Goal: Information Seeking & Learning: Learn about a topic

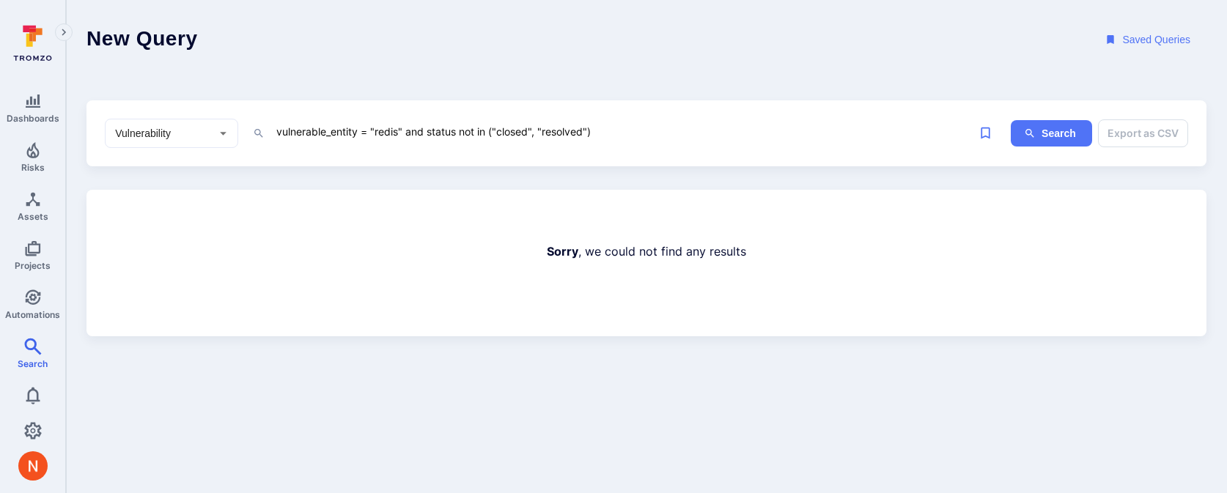
click at [239, 193] on div "Sorry , we could not find any results" at bounding box center [646, 263] width 1120 height 147
drag, startPoint x: 278, startPoint y: 126, endPoint x: 470, endPoint y: 125, distance: 192.0
click at [471, 125] on textarea "vulnerable_entity = "redis" and status not in ("closed", "resolved")" at bounding box center [623, 131] width 696 height 18
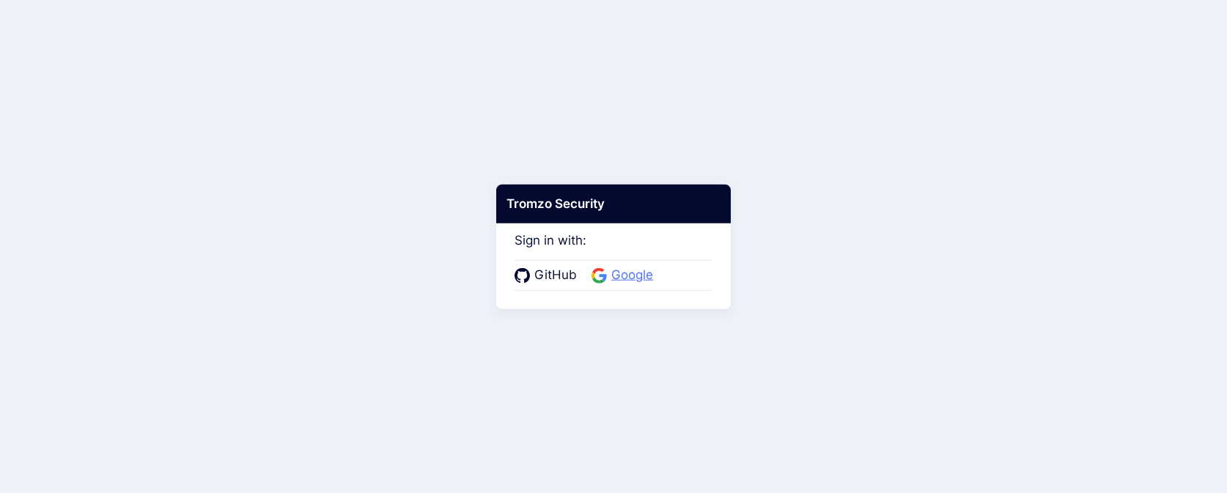
click at [628, 271] on span "Google" at bounding box center [632, 275] width 51 height 19
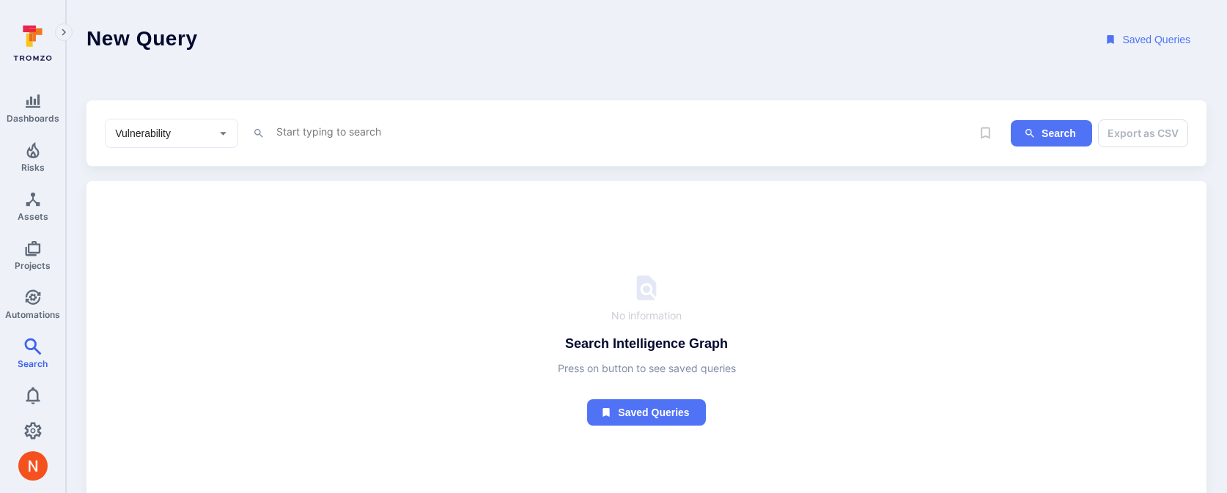
click at [316, 133] on textarea "Intelligence Graph search area" at bounding box center [623, 131] width 696 height 18
paste textarea "CVE-2021-31294"
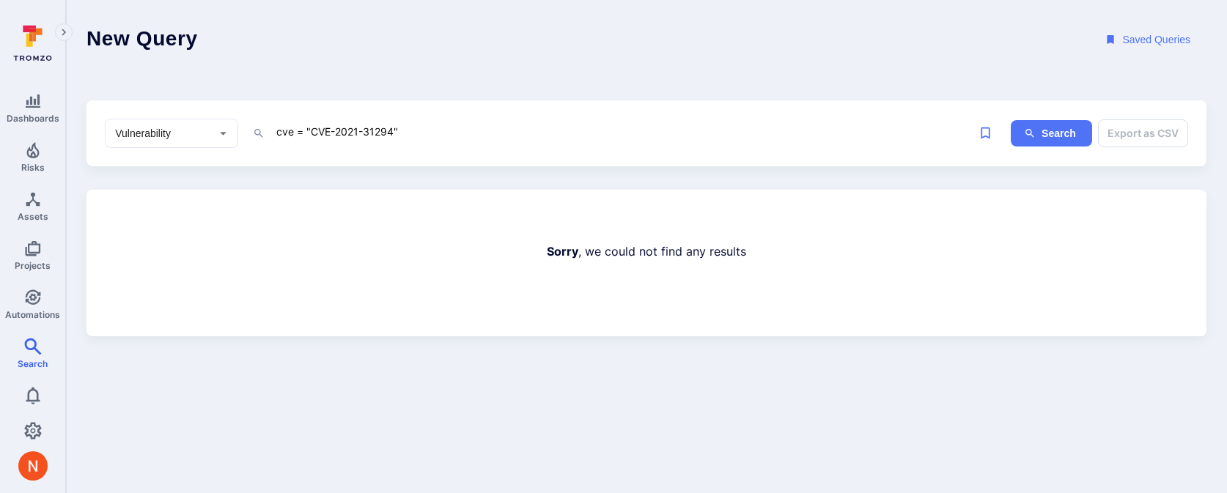
click at [284, 135] on textarea "cve = "CVE-2021-31294"" at bounding box center [623, 131] width 696 height 18
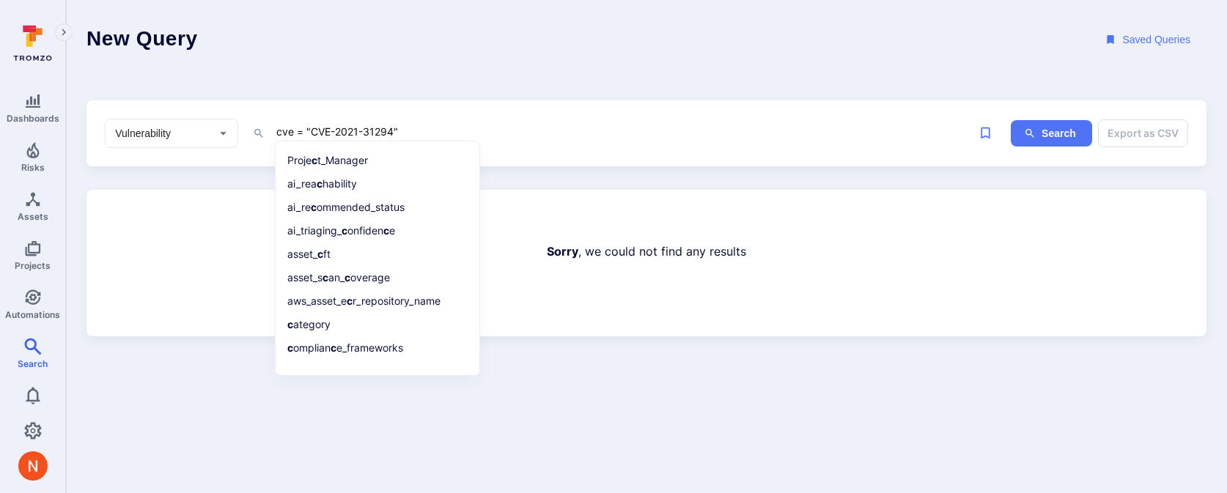
click at [284, 135] on textarea "cve = "CVE-2021-31294"" at bounding box center [623, 131] width 696 height 18
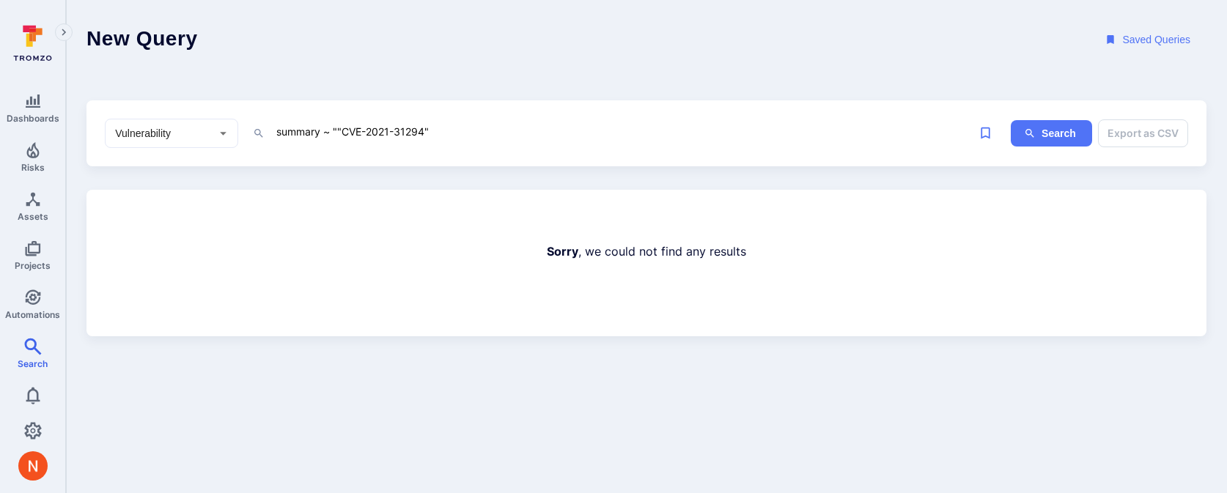
click at [337, 124] on textarea "summary ~ ""CVE-2021-31294"" at bounding box center [623, 131] width 696 height 18
click at [304, 135] on textarea "summary ~ "CVE-2021-31294"" at bounding box center [623, 131] width 696 height 18
click at [295, 126] on textarea "cve ~ "CVE-2021-31294"" at bounding box center [623, 131] width 696 height 18
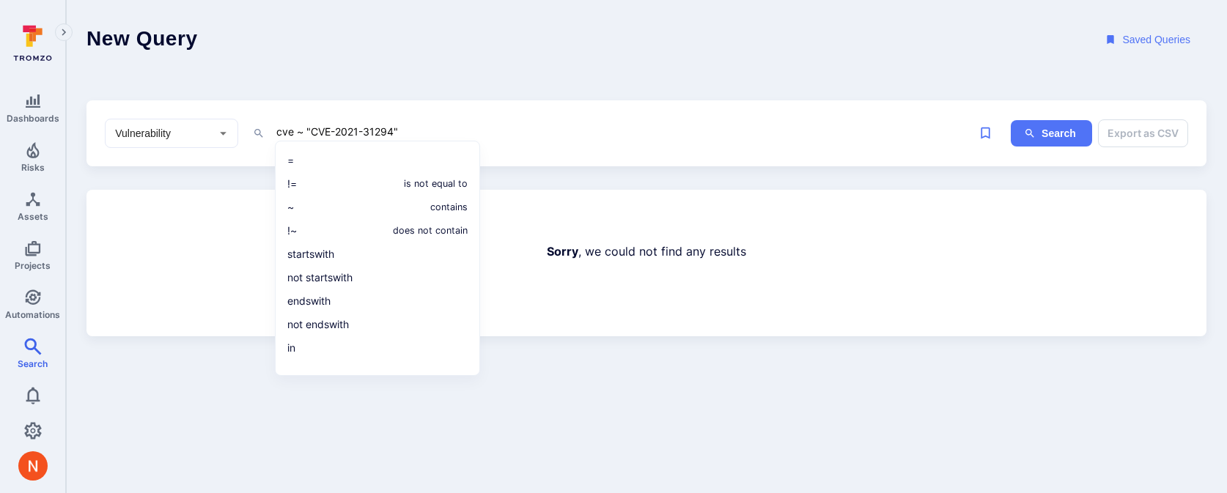
click at [295, 126] on textarea "cve ~ "CVE-2021-31294"" at bounding box center [623, 131] width 696 height 18
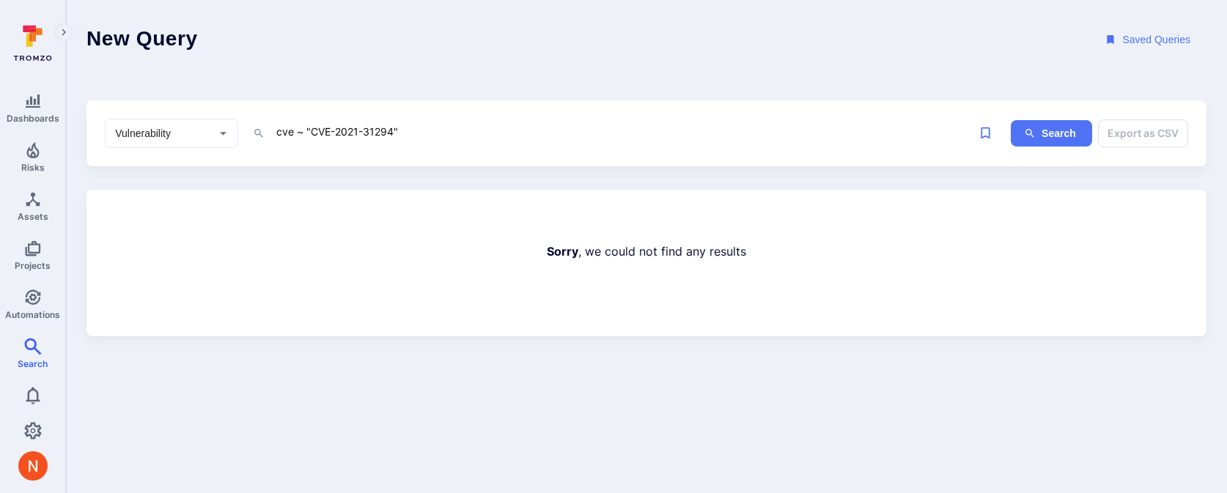
click at [295, 126] on textarea "cve ~ "CVE-2021-31294"" at bounding box center [623, 131] width 696 height 18
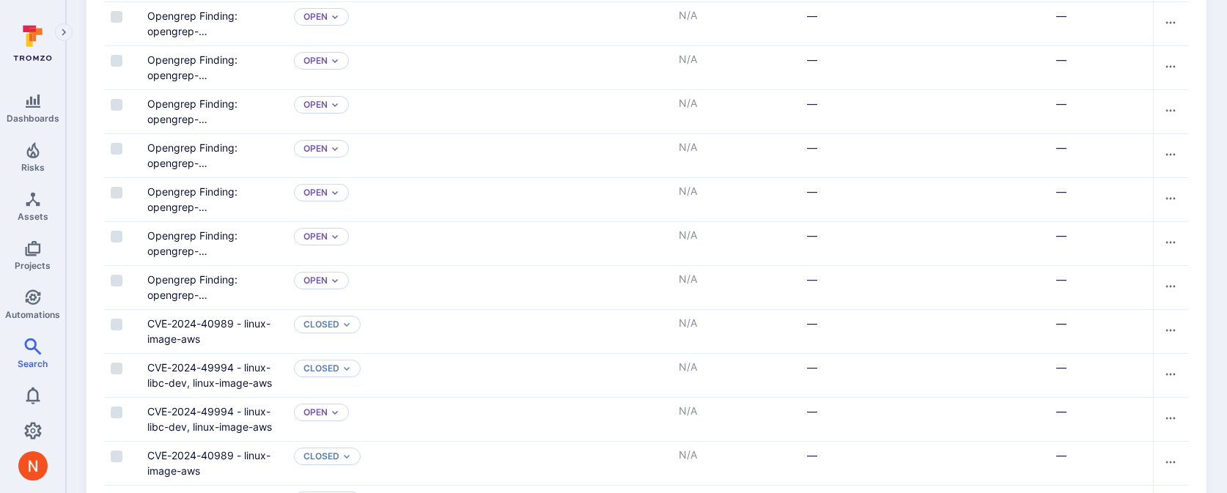
scroll to position [185, 0]
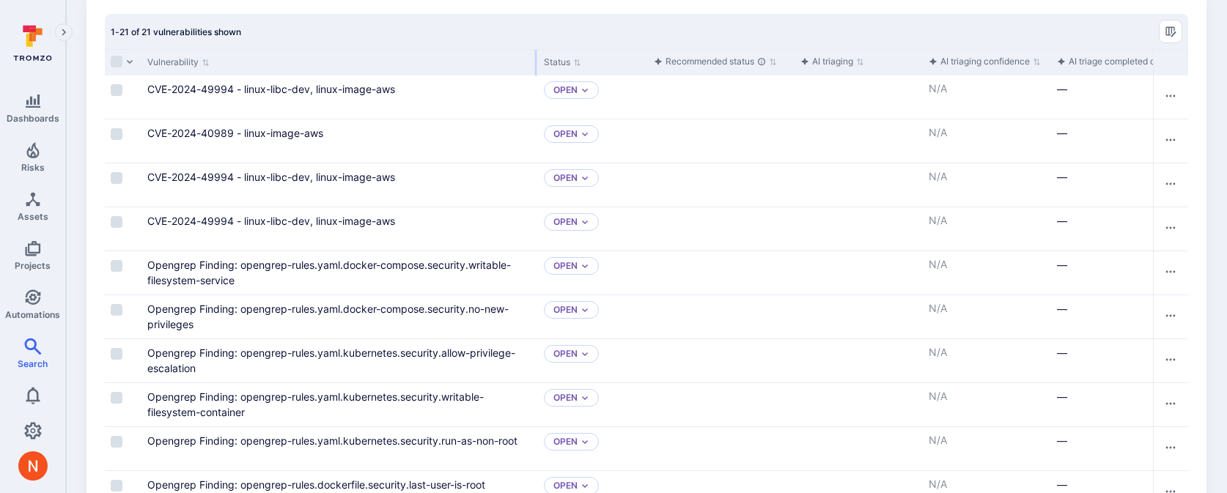
drag, startPoint x: 285, startPoint y: 58, endPoint x: 535, endPoint y: 73, distance: 250.3
click at [535, 73] on div at bounding box center [536, 63] width 2 height 26
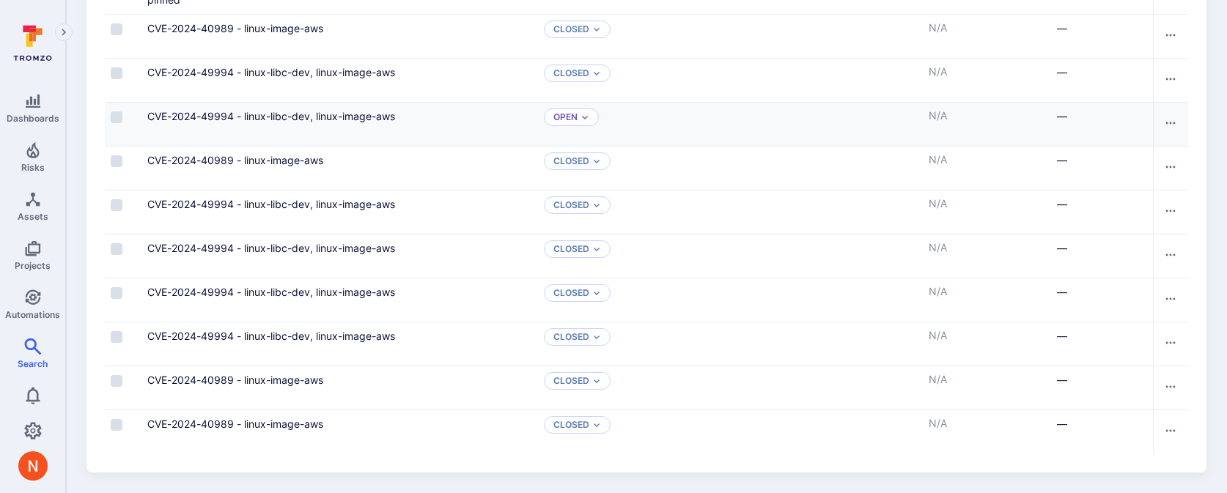
scroll to position [0, 0]
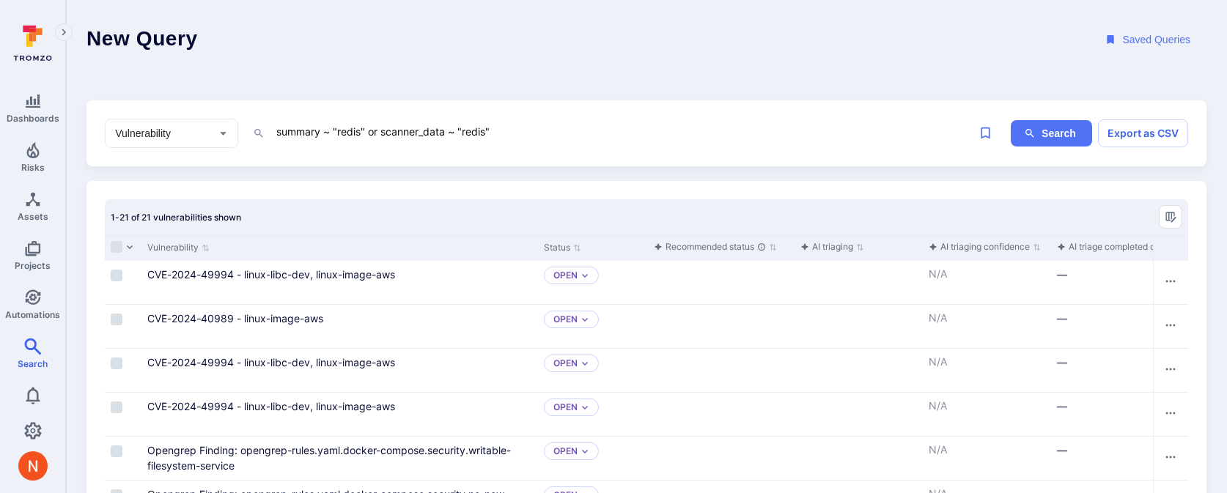
click at [278, 132] on textarea "summary ~ "redis" or scanner_data ~ "redis"" at bounding box center [623, 131] width 696 height 18
paste textarea "CWE-617"
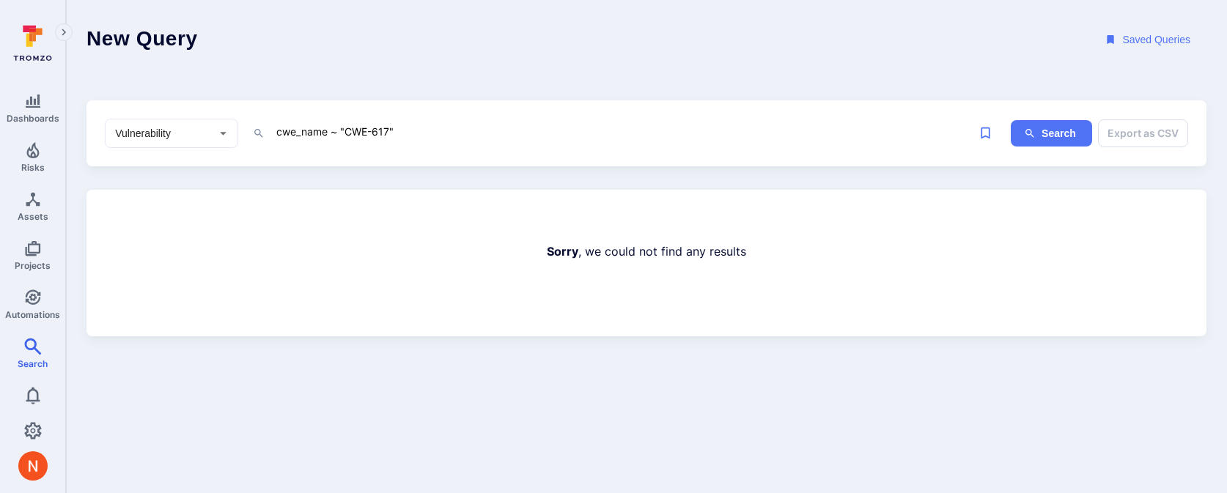
type textarea "cwe_name ~ "CWE-617""
